Goal: Task Accomplishment & Management: Use online tool/utility

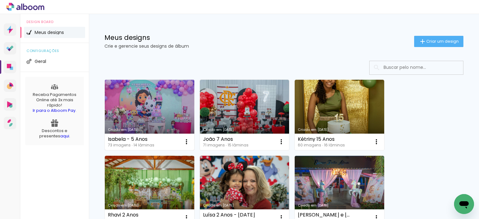
click at [168, 92] on link "Criado em [DATE]" at bounding box center [150, 115] width 90 height 71
